Goal: Check status

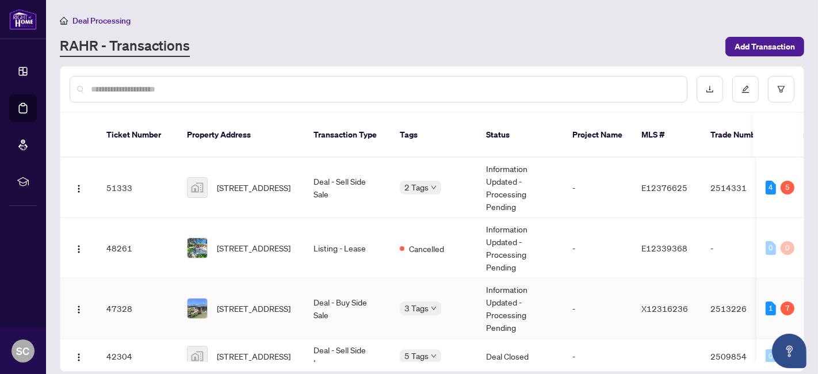
click at [247, 302] on span "[STREET_ADDRESS]" at bounding box center [254, 308] width 74 height 13
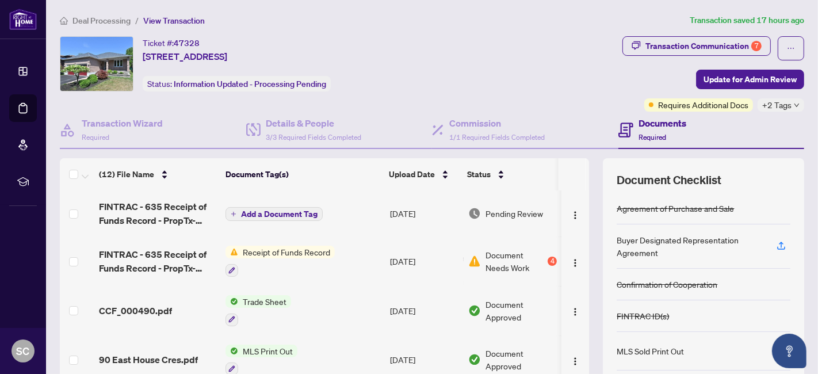
click at [697, 49] on div "Transaction Communication 7" at bounding box center [703, 46] width 116 height 18
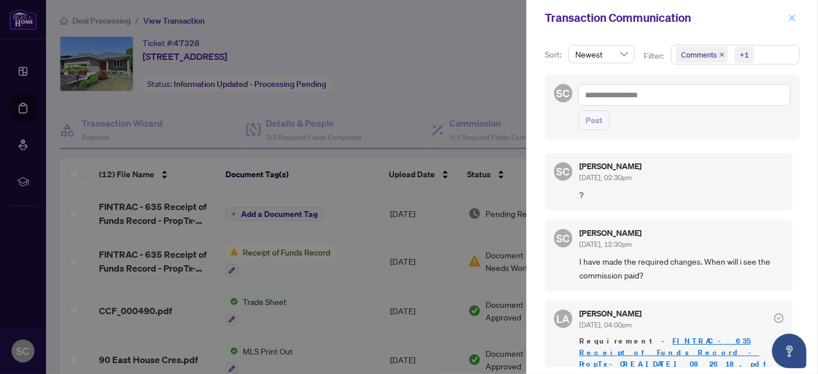
click at [790, 17] on icon "close" at bounding box center [792, 18] width 8 height 8
